Goal: Transaction & Acquisition: Book appointment/travel/reservation

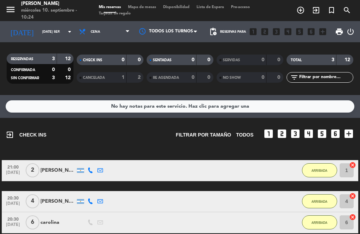
click at [300, 11] on icon "add_circle_outline" at bounding box center [300, 10] width 8 height 8
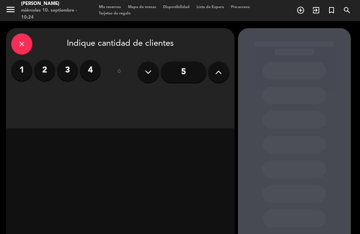
click at [216, 74] on icon at bounding box center [218, 72] width 7 height 11
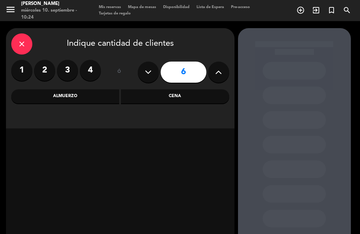
click at [218, 74] on icon at bounding box center [218, 72] width 7 height 11
type input "7"
click at [63, 95] on div "Almuerzo" at bounding box center [65, 96] width 108 height 14
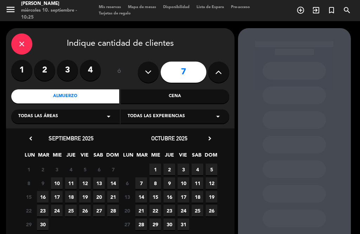
click at [57, 180] on span "10" at bounding box center [57, 183] width 12 height 12
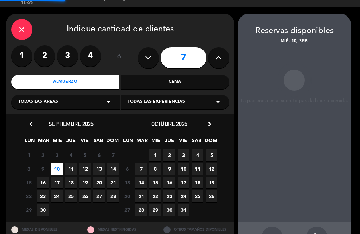
scroll to position [11, 0]
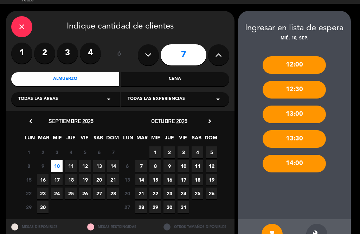
click at [317, 230] on icon "build" at bounding box center [316, 234] width 8 height 8
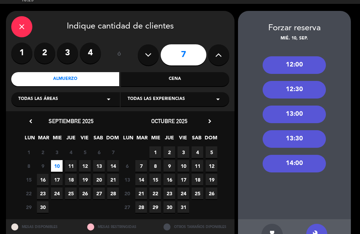
click at [305, 105] on div "13:00" at bounding box center [293, 114] width 63 height 18
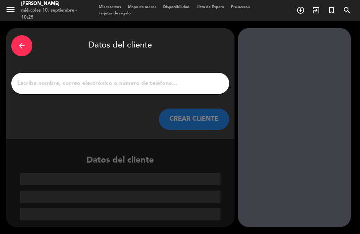
click at [138, 78] on input "1" at bounding box center [120, 83] width 207 height 10
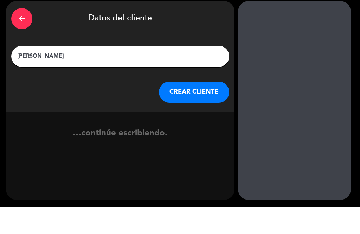
type input "[PERSON_NAME]"
click at [201, 109] on button "CREAR CLIENTE" at bounding box center [194, 119] width 70 height 21
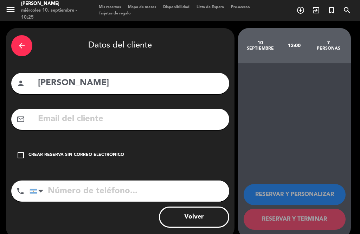
click at [26, 145] on div "check_box_outline_blank Crear reserva sin correo electrónico" at bounding box center [120, 154] width 218 height 21
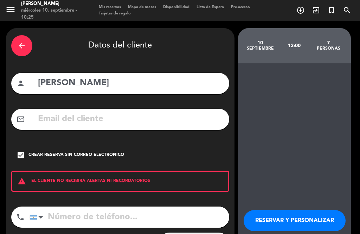
click at [66, 207] on input "tel" at bounding box center [130, 216] width 200 height 21
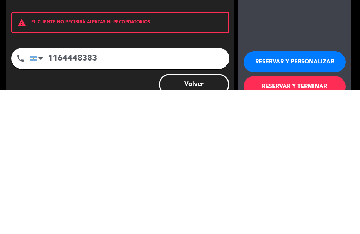
scroll to position [15, 0]
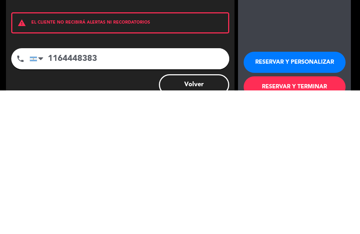
type input "1164448383"
click at [316, 220] on button "RESERVAR Y TERMINAR" at bounding box center [294, 230] width 102 height 21
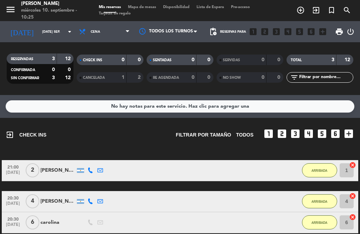
click at [56, 26] on input "[DATE] sep." at bounding box center [62, 31] width 46 height 11
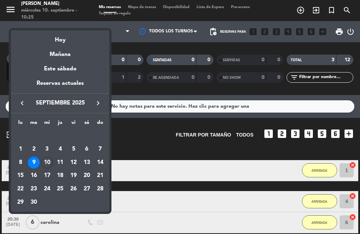
click at [63, 41] on div "Hoy" at bounding box center [60, 37] width 98 height 14
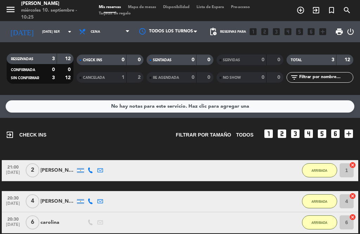
type input "mié. [DATE]"
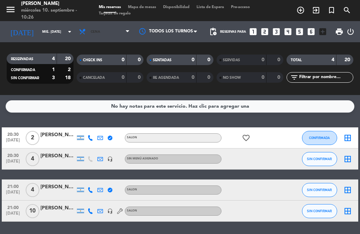
click at [109, 24] on span "Cena" at bounding box center [105, 31] width 58 height 15
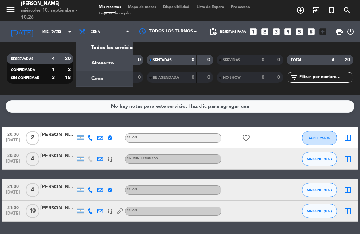
click at [114, 54] on div "menu [PERSON_NAME] miércoles 10. septiembre - 10:26 Mis reservas Mapa de mesas …" at bounding box center [180, 47] width 360 height 95
